Goal: Task Accomplishment & Management: Use online tool/utility

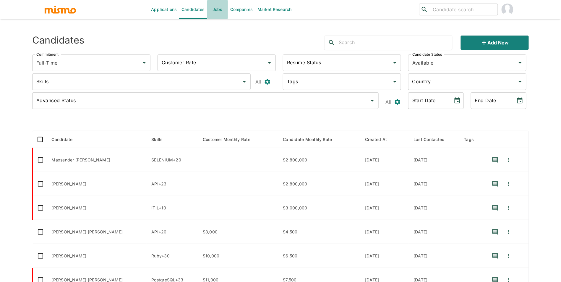
click at [221, 12] on link "Jobs" at bounding box center [217, 9] width 21 height 19
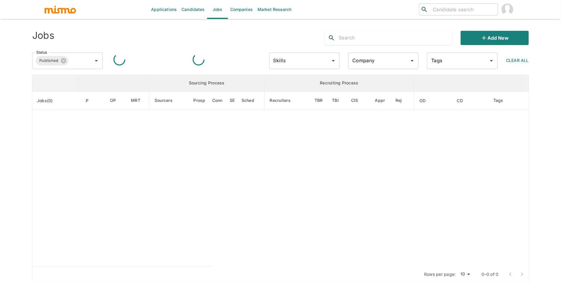
click at [394, 61] on input "Company" at bounding box center [379, 60] width 56 height 11
type input "wa"
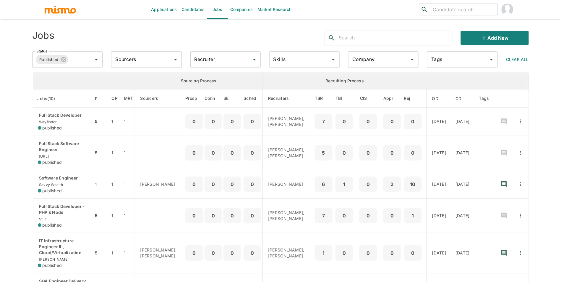
click at [367, 60] on input "Company" at bounding box center [379, 59] width 56 height 11
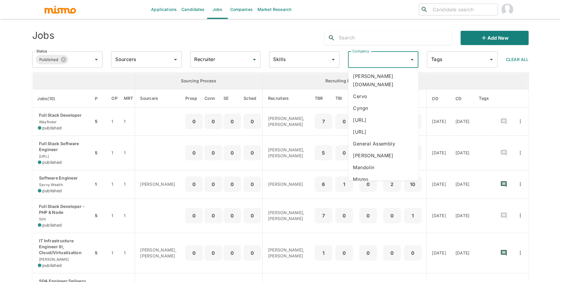
type input "w"
click at [368, 86] on li "Wayfinder" at bounding box center [384, 88] width 70 height 12
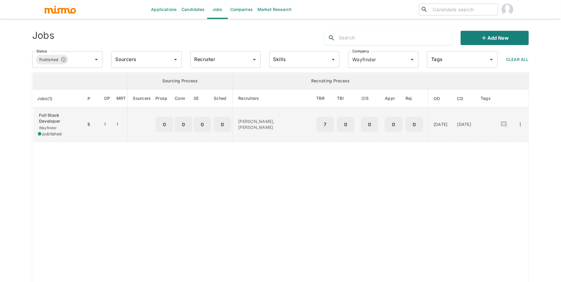
click at [74, 123] on p "Full Stack Developer" at bounding box center [59, 118] width 43 height 12
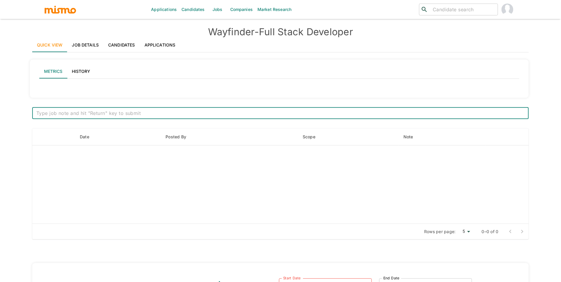
click at [151, 45] on link "Applications" at bounding box center [160, 45] width 41 height 14
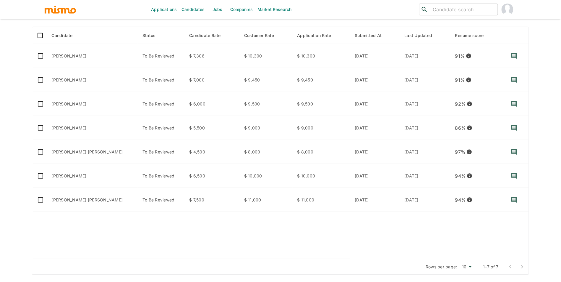
scroll to position [89, 0]
